Goal: Task Accomplishment & Management: Use online tool/utility

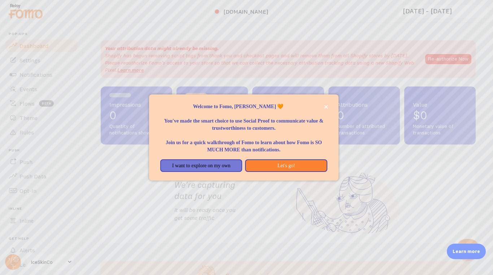
click at [385, 168] on div at bounding box center [246, 137] width 493 height 275
click at [329, 108] on button "close," at bounding box center [326, 107] width 8 height 8
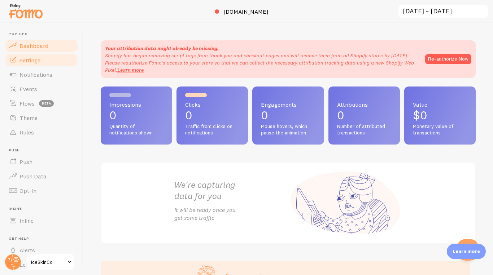
click at [32, 66] on link "Settings" at bounding box center [41, 60] width 74 height 14
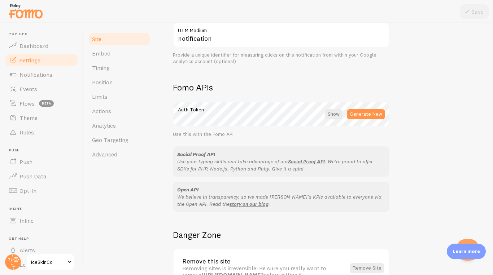
scroll to position [406, 0]
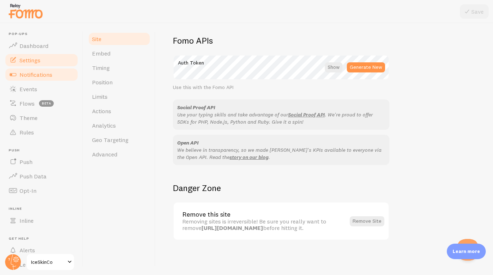
click at [38, 73] on span "Notifications" at bounding box center [35, 74] width 33 height 7
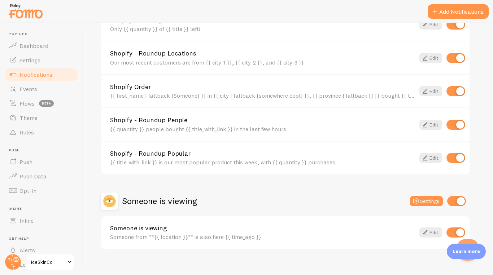
scroll to position [306, 0]
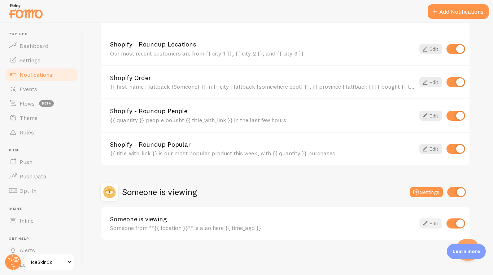
click at [430, 225] on link "Edit" at bounding box center [431, 224] width 23 height 10
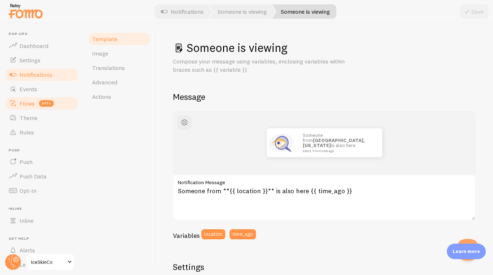
click at [38, 96] on link "Flows beta" at bounding box center [41, 103] width 74 height 14
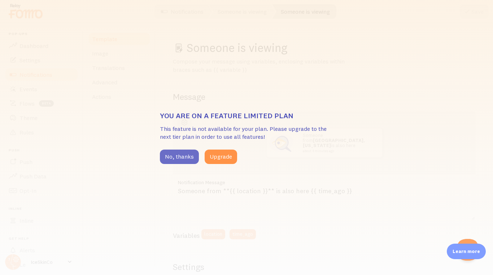
click at [189, 161] on button "No, thanks" at bounding box center [179, 157] width 39 height 14
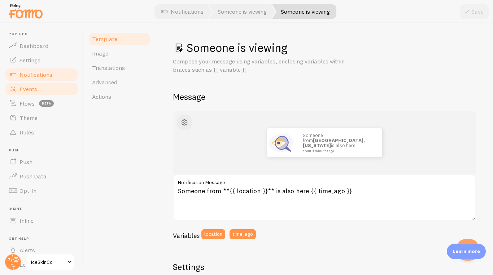
click at [43, 90] on link "Events" at bounding box center [41, 89] width 74 height 14
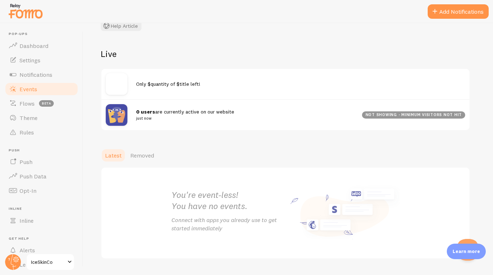
scroll to position [77, 0]
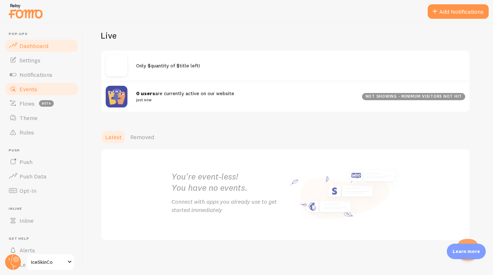
click at [56, 47] on link "Dashboard" at bounding box center [41, 46] width 74 height 14
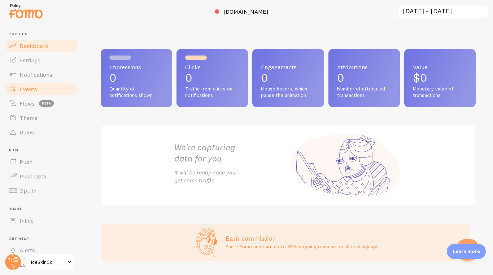
click at [41, 88] on link "Events" at bounding box center [41, 89] width 74 height 14
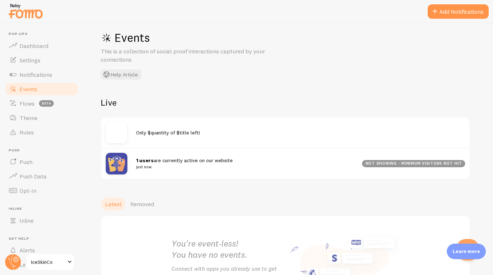
scroll to position [9, 0]
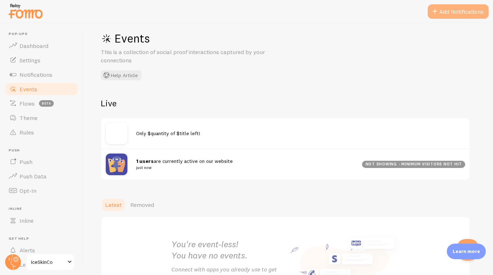
click at [478, 15] on button "Add Notifications" at bounding box center [458, 11] width 61 height 14
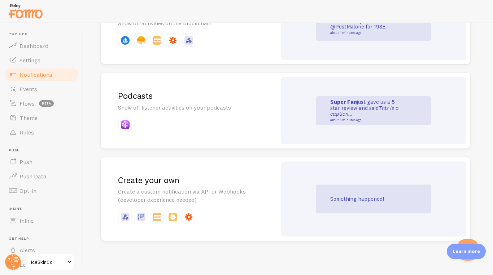
scroll to position [1578, 0]
